Goal: Task Accomplishment & Management: Manage account settings

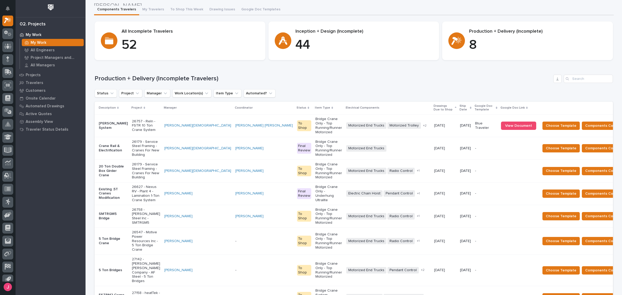
scroll to position [32, 0]
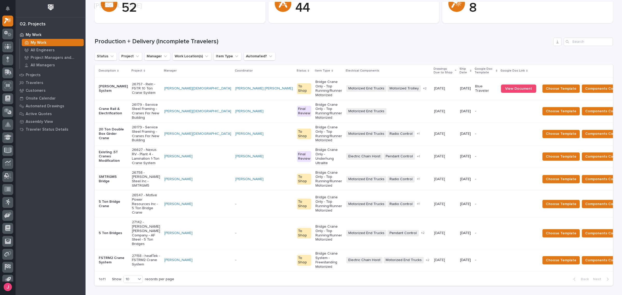
scroll to position [65, 0]
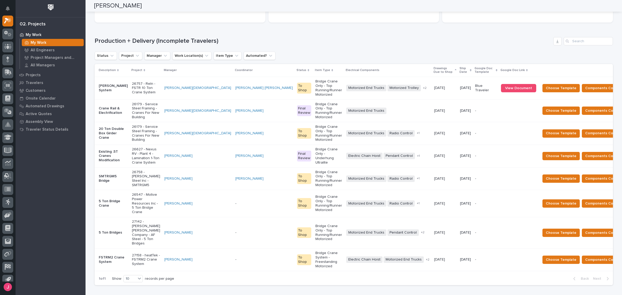
click at [396, 47] on div "Production + Delivery (Incomplete Travelers) Status Project Manager Work Locati…" at bounding box center [354, 161] width 518 height 248
click at [388, 38] on h1 "Production + Delivery (Incomplete Travelers)" at bounding box center [323, 41] width 456 height 8
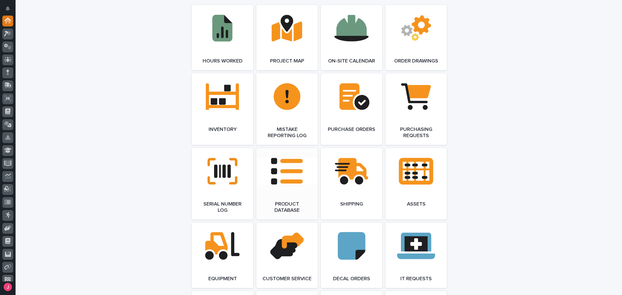
scroll to position [551, 0]
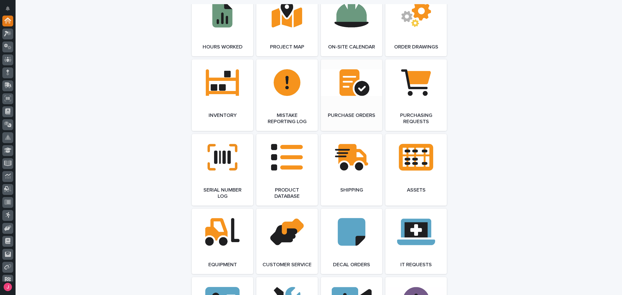
click at [349, 102] on link "Open Link" at bounding box center [351, 95] width 61 height 72
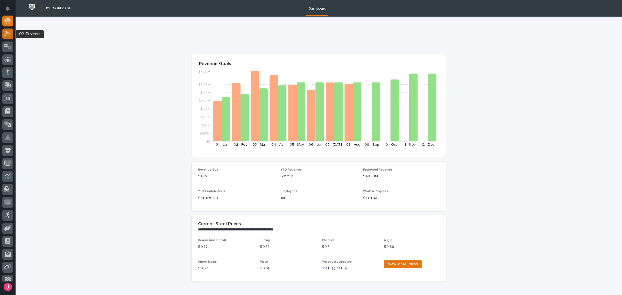
click at [8, 34] on icon at bounding box center [6, 34] width 5 height 6
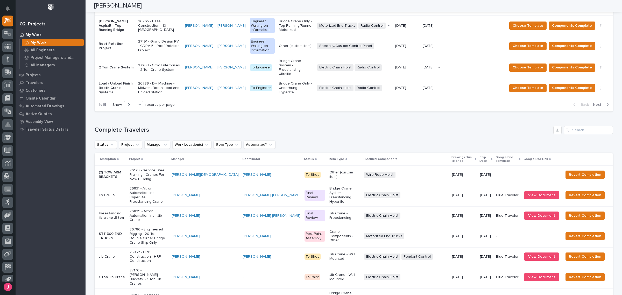
scroll to position [539, 0]
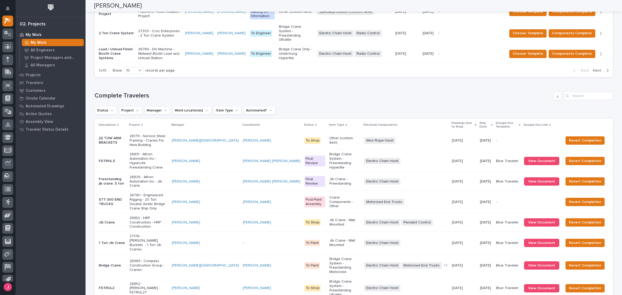
drag, startPoint x: 130, startPoint y: 222, endPoint x: 130, endPoint y: 226, distance: 4.4
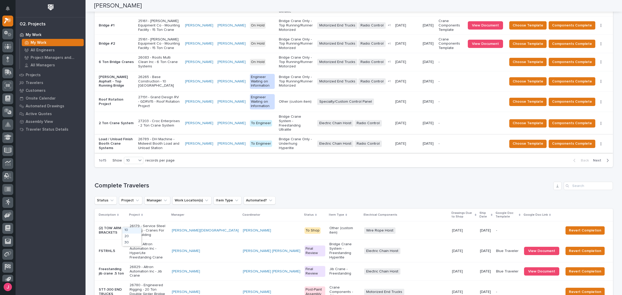
scroll to position [377, 0]
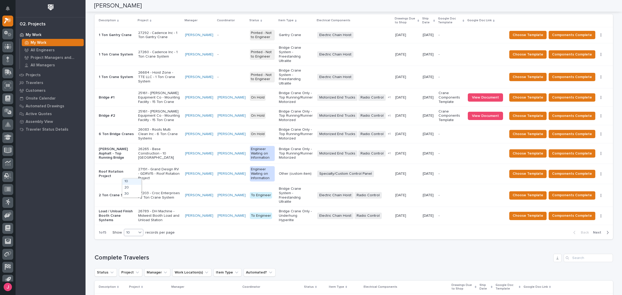
click at [140, 230] on icon at bounding box center [139, 232] width 5 height 5
click at [130, 196] on div "30" at bounding box center [131, 194] width 19 height 6
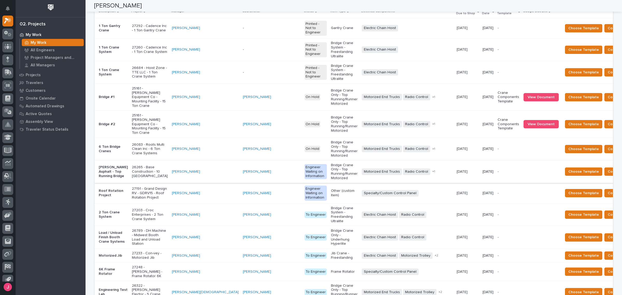
scroll to position [451, 0]
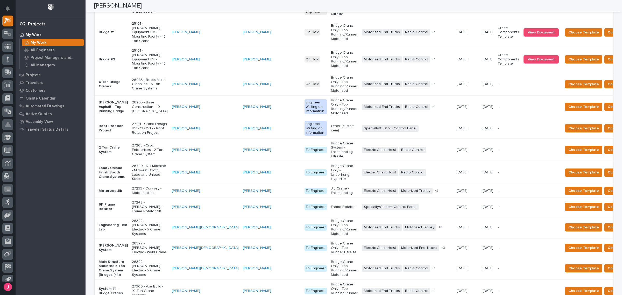
click at [482, 205] on p "[DATE]" at bounding box center [487, 207] width 11 height 4
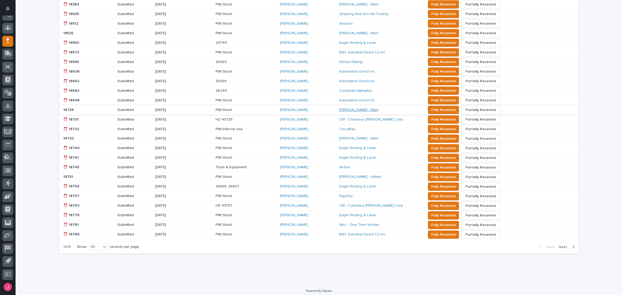
scroll to position [173, 0]
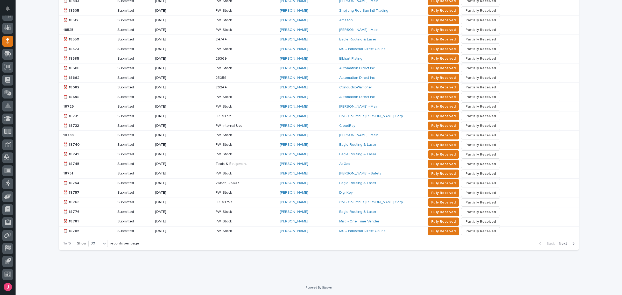
drag, startPoint x: 347, startPoint y: 180, endPoint x: 582, endPoint y: 162, distance: 235.6
click at [582, 162] on div "Loading... Saving… Loading... Saving… 147 Open Orders 105 Overdue 15 Partially …" at bounding box center [319, 69] width 606 height 422
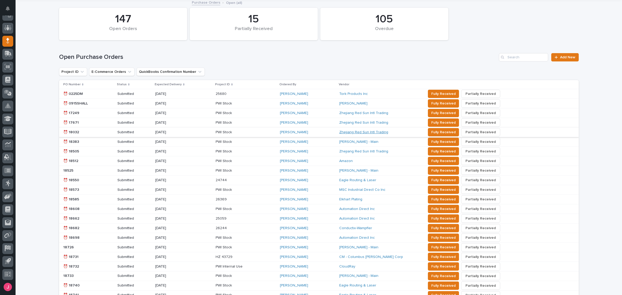
scroll to position [0, 0]
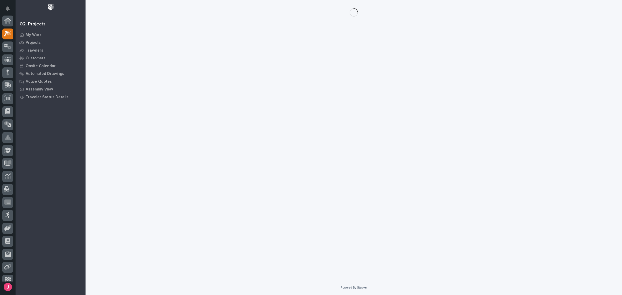
scroll to position [13, 0]
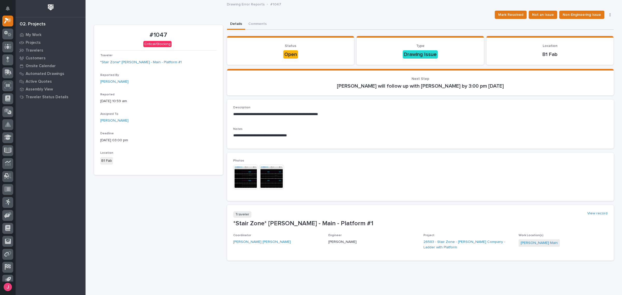
click at [251, 179] on img at bounding box center [245, 177] width 25 height 25
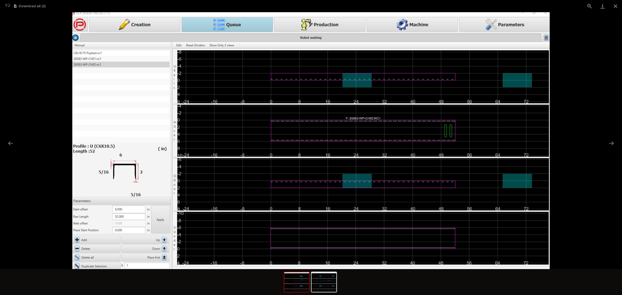
scroll to position [0, 0]
click at [573, 158] on picture at bounding box center [311, 140] width 622 height 257
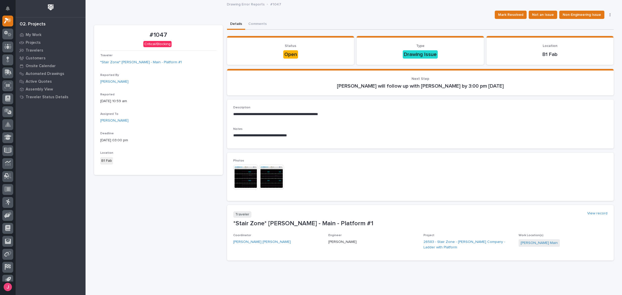
click at [277, 176] on img at bounding box center [271, 177] width 25 height 25
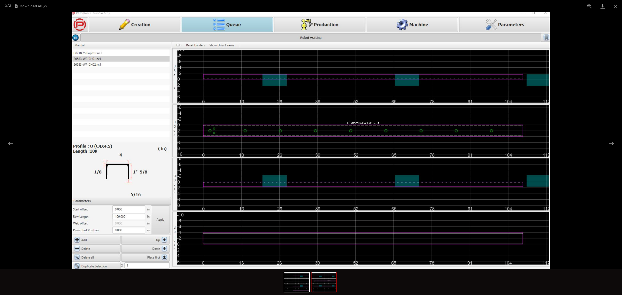
click at [568, 103] on picture at bounding box center [311, 140] width 622 height 257
click at [583, 102] on picture at bounding box center [311, 140] width 622 height 257
click at [614, 8] on button "Close gallery" at bounding box center [615, 6] width 13 height 12
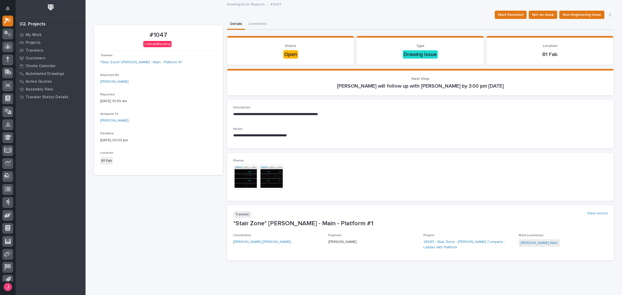
click at [262, 175] on img at bounding box center [271, 177] width 25 height 25
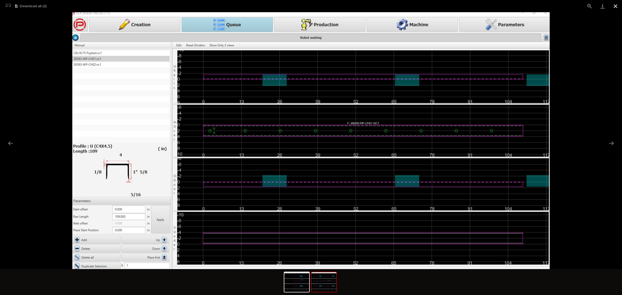
click at [616, 7] on button "Close gallery" at bounding box center [615, 6] width 13 height 12
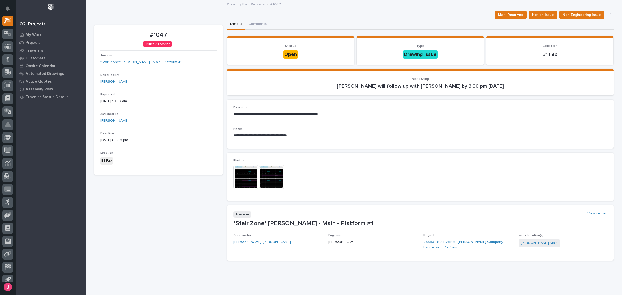
click at [252, 183] on img at bounding box center [245, 177] width 25 height 25
click at [247, 182] on img at bounding box center [245, 177] width 25 height 25
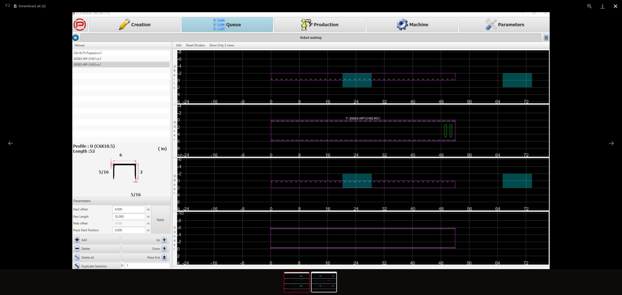
click at [612, 8] on button "Close gallery" at bounding box center [615, 6] width 13 height 12
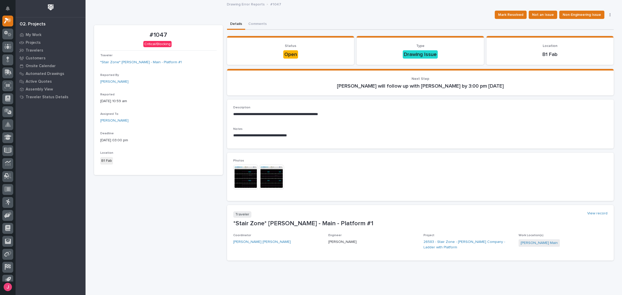
click at [266, 177] on img at bounding box center [271, 177] width 25 height 25
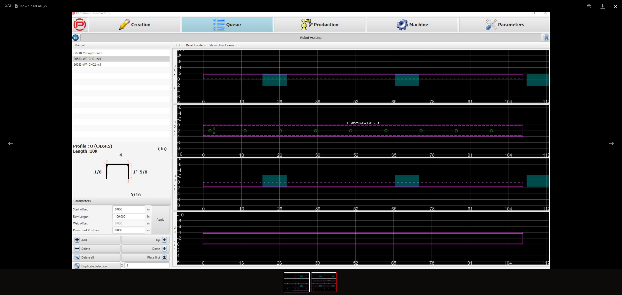
click at [617, 4] on button "Close gallery" at bounding box center [615, 6] width 13 height 12
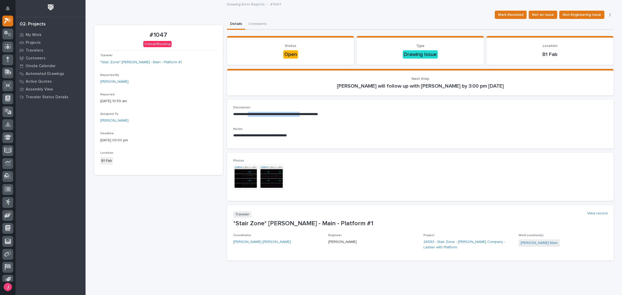
drag, startPoint x: 250, startPoint y: 112, endPoint x: 322, endPoint y: 113, distance: 71.8
click at [316, 113] on p "**********" at bounding box center [420, 114] width 374 height 5
click at [322, 113] on p "**********" at bounding box center [420, 114] width 374 height 5
click at [249, 173] on img at bounding box center [245, 177] width 25 height 25
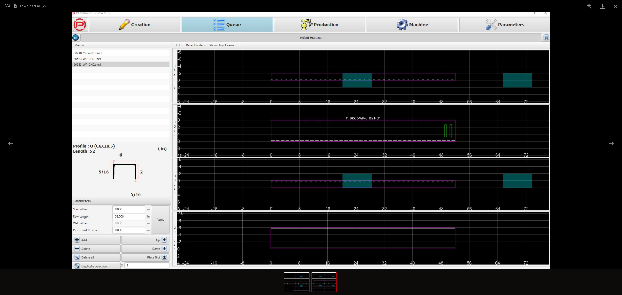
click at [324, 283] on img at bounding box center [323, 282] width 25 height 20
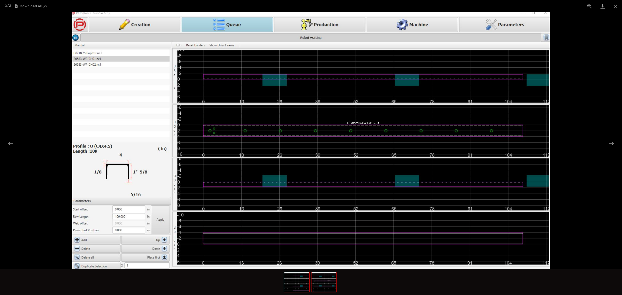
click at [292, 281] on img at bounding box center [296, 282] width 25 height 20
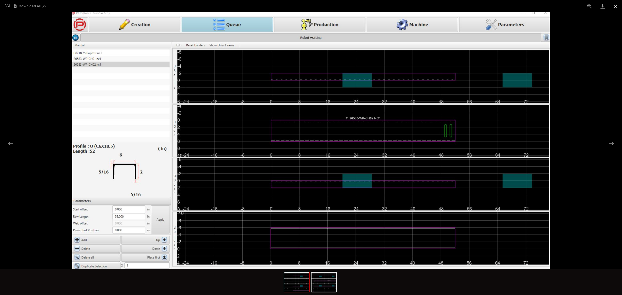
click at [615, 5] on button "Close gallery" at bounding box center [615, 6] width 13 height 12
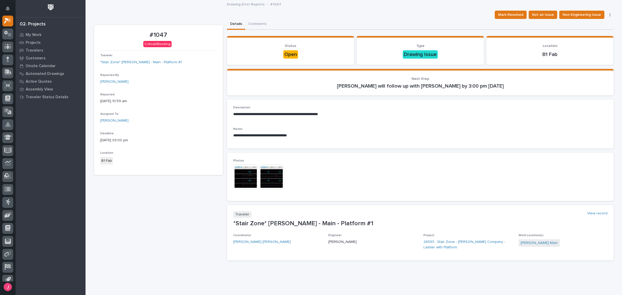
click at [275, 184] on img at bounding box center [271, 177] width 25 height 25
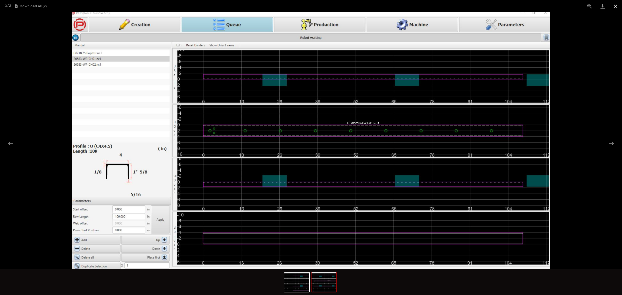
click at [617, 4] on button "Close gallery" at bounding box center [615, 6] width 13 height 12
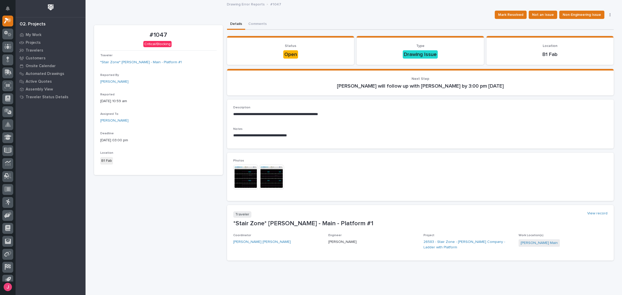
click at [259, 165] on img at bounding box center [271, 177] width 25 height 25
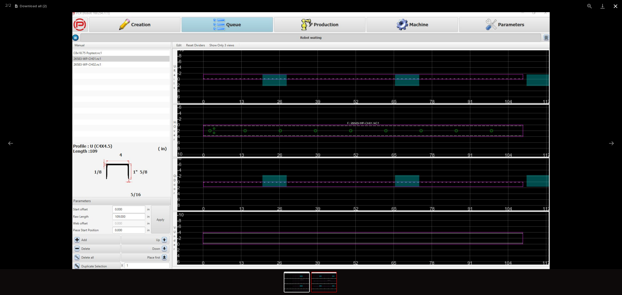
click at [616, 3] on button "Close gallery" at bounding box center [615, 6] width 13 height 12
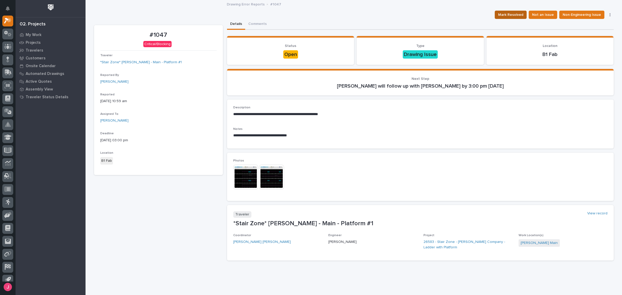
click at [507, 16] on span "Mark Resolved" at bounding box center [510, 15] width 25 height 6
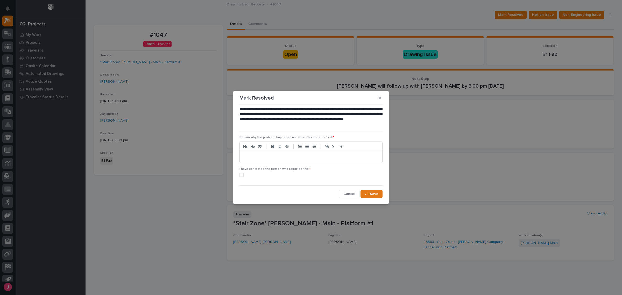
click at [303, 161] on div at bounding box center [311, 156] width 142 height 11
click at [240, 174] on span at bounding box center [241, 175] width 4 height 4
click at [373, 195] on span "Save" at bounding box center [374, 193] width 9 height 5
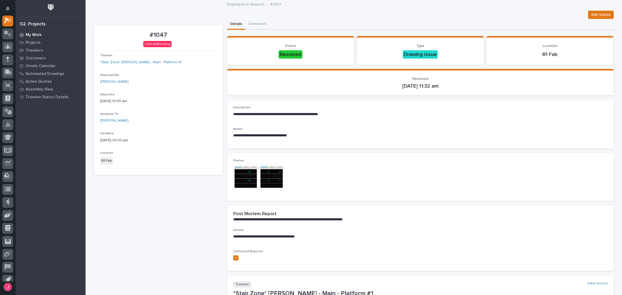
click at [41, 33] on div "My Work" at bounding box center [50, 34] width 67 height 7
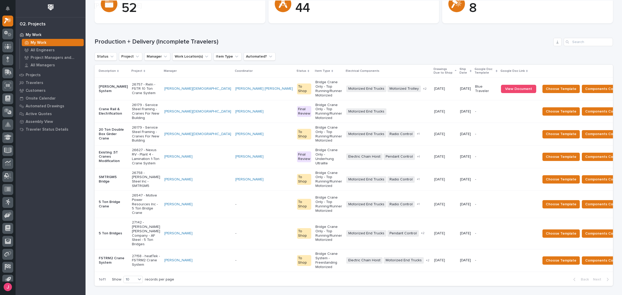
scroll to position [65, 0]
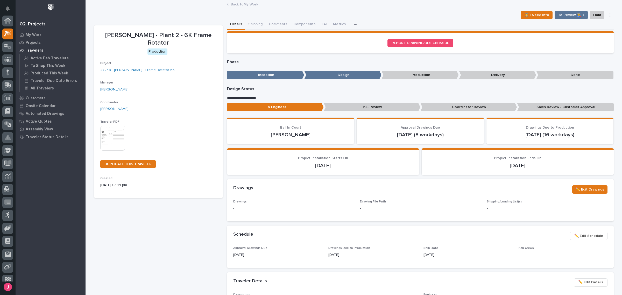
scroll to position [13, 0]
